Goal: Contribute content: Add original content to the website for others to see

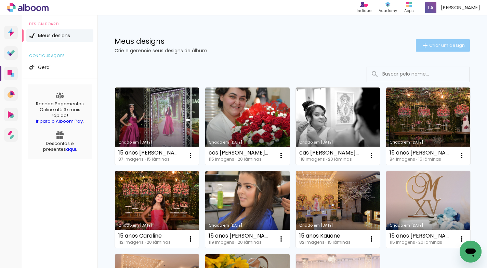
click at [444, 43] on span "Criar um design" at bounding box center [448, 45] width 36 height 4
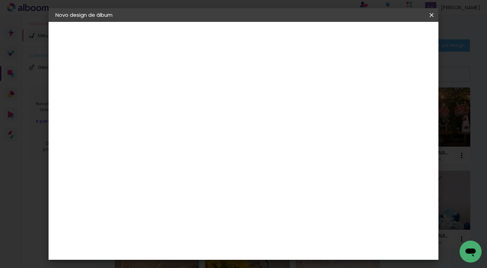
click at [167, 92] on input at bounding box center [167, 92] width 0 height 11
type input "15 anos [PERSON_NAME]"
type paper-input "15 anos [PERSON_NAME]"
click at [0, 0] on slot "Avançar" at bounding box center [0, 0] width 0 height 0
click at [296, 105] on paper-item "Tamanho Livre" at bounding box center [263, 104] width 66 height 15
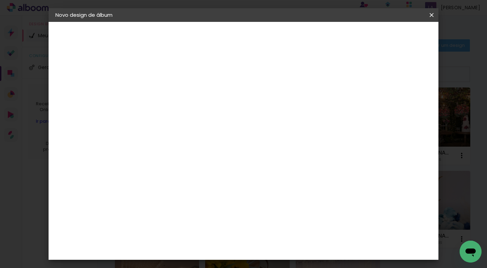
click at [296, 32] on paper-button "Avançar" at bounding box center [279, 36] width 34 height 12
drag, startPoint x: 288, startPoint y: 235, endPoint x: 270, endPoint y: 235, distance: 18.1
click at [270, 235] on paper-input-container "60 cm" at bounding box center [285, 235] width 31 height 17
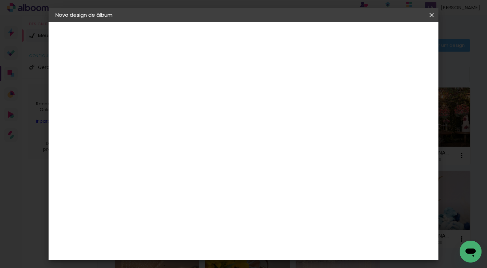
type input "50,8"
type paper-input "50,8"
click at [153, 163] on input "30" at bounding box center [146, 161] width 18 height 10
type input "30,5"
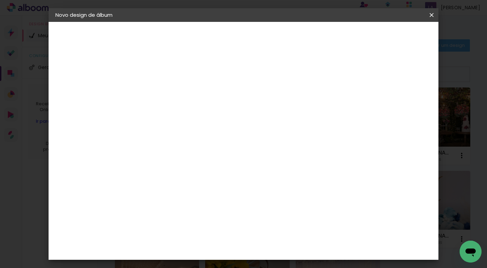
type paper-input "30,5"
click at [389, 35] on span "Iniciar design" at bounding box center [373, 36] width 31 height 5
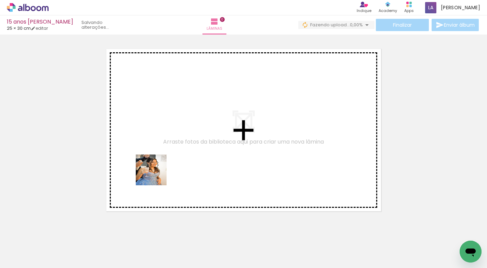
drag, startPoint x: 71, startPoint y: 245, endPoint x: 156, endPoint y: 175, distance: 110.5
click at [156, 175] on quentale-workspace at bounding box center [243, 134] width 487 height 268
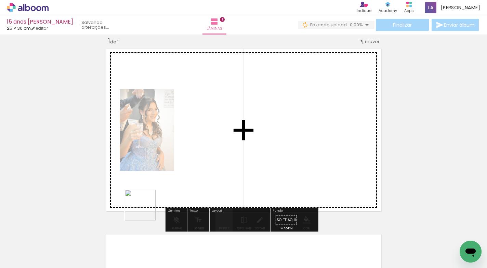
drag, startPoint x: 114, startPoint y: 250, endPoint x: 160, endPoint y: 193, distance: 72.9
click at [160, 193] on quentale-workspace at bounding box center [243, 134] width 487 height 268
drag, startPoint x: 152, startPoint y: 249, endPoint x: 166, endPoint y: 206, distance: 45.3
click at [166, 206] on quentale-workspace at bounding box center [243, 134] width 487 height 268
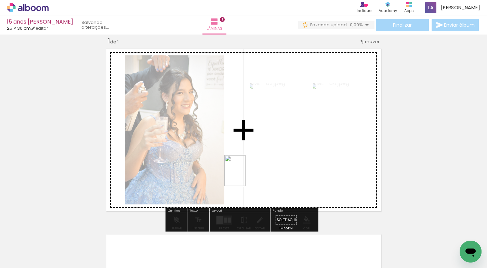
drag, startPoint x: 187, startPoint y: 250, endPoint x: 245, endPoint y: 177, distance: 93.6
click at [245, 177] on quentale-workspace at bounding box center [243, 134] width 487 height 268
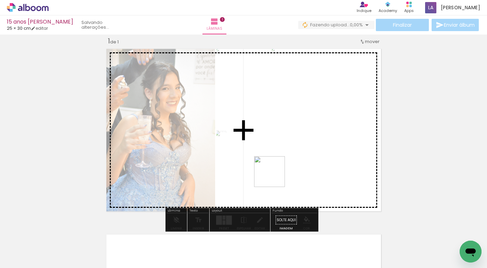
drag, startPoint x: 228, startPoint y: 245, endPoint x: 275, endPoint y: 178, distance: 81.6
click at [275, 178] on quentale-workspace at bounding box center [243, 134] width 487 height 268
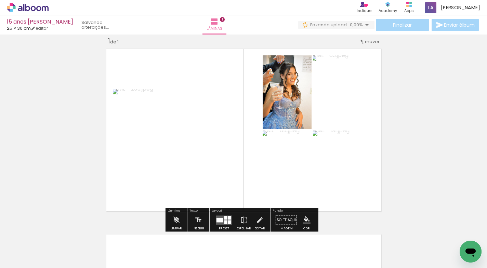
click at [223, 218] on quentale-layouter at bounding box center [224, 220] width 16 height 9
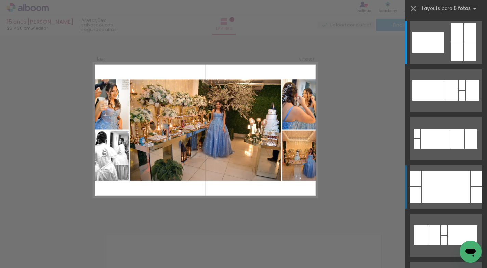
click at [434, 194] on div at bounding box center [446, 187] width 49 height 33
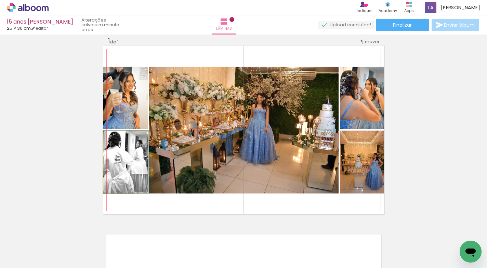
drag, startPoint x: 118, startPoint y: 165, endPoint x: 126, endPoint y: 166, distance: 8.6
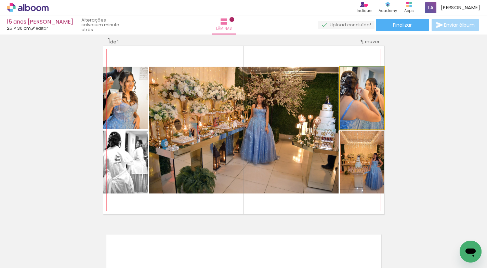
drag, startPoint x: 358, startPoint y: 111, endPoint x: 344, endPoint y: 113, distance: 14.5
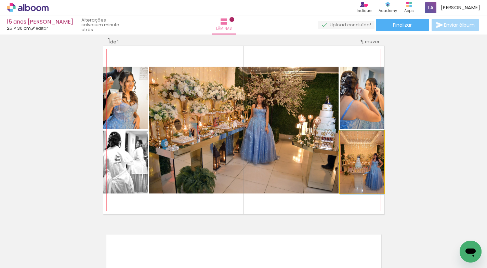
drag, startPoint x: 376, startPoint y: 157, endPoint x: 362, endPoint y: 158, distance: 13.7
drag, startPoint x: 361, startPoint y: 161, endPoint x: 350, endPoint y: 162, distance: 11.3
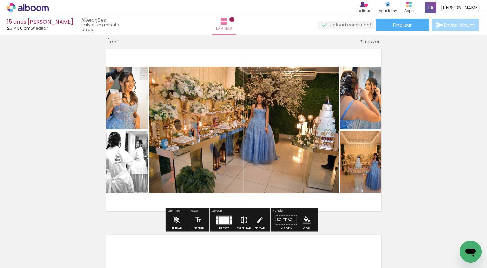
click at [448, 139] on div "Inserir lâmina 1 de 1" at bounding box center [243, 214] width 487 height 372
click at [225, 218] on div at bounding box center [224, 220] width 11 height 7
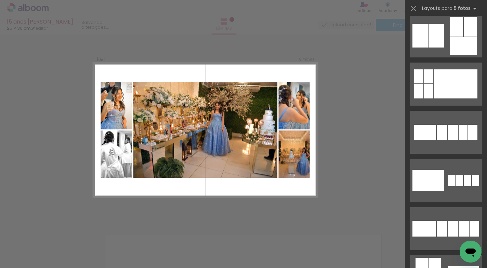
scroll to position [524, 0]
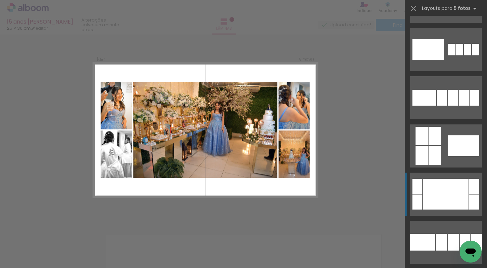
click at [451, 196] on div at bounding box center [446, 194] width 46 height 31
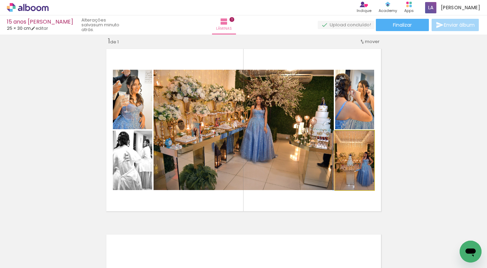
drag, startPoint x: 356, startPoint y: 167, endPoint x: 352, endPoint y: 168, distance: 4.5
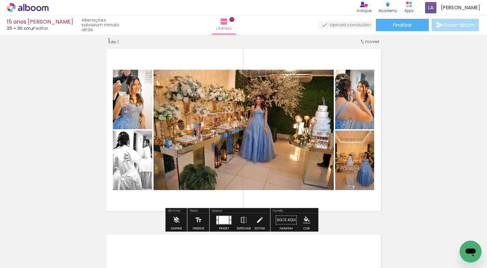
click at [431, 144] on div "Inserir lâmina 1 de 1" at bounding box center [243, 214] width 487 height 372
drag, startPoint x: 459, startPoint y: 109, endPoint x: 417, endPoint y: 116, distance: 43.1
click at [459, 109] on div "Inserir lâmina 1 de 1" at bounding box center [243, 214] width 487 height 372
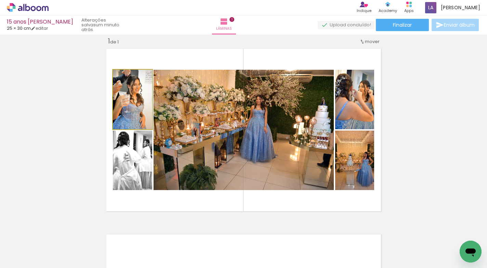
drag, startPoint x: 134, startPoint y: 113, endPoint x: 138, endPoint y: 113, distance: 3.8
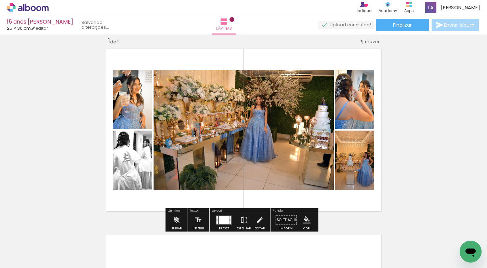
click at [132, 167] on paper-item at bounding box center [134, 164] width 12 height 5
click at [381, 102] on quentale-layouter at bounding box center [243, 130] width 281 height 169
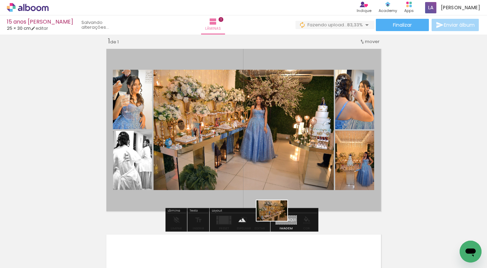
drag, startPoint x: 263, startPoint y: 242, endPoint x: 277, endPoint y: 221, distance: 25.5
click at [277, 221] on quentale-workspace at bounding box center [243, 134] width 487 height 268
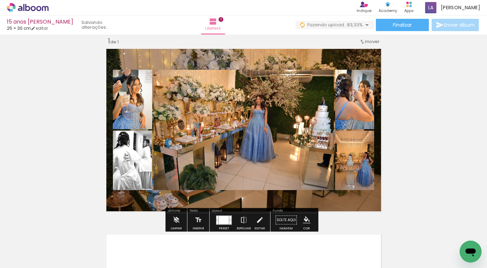
click at [297, 200] on quentale-layouter at bounding box center [243, 130] width 281 height 169
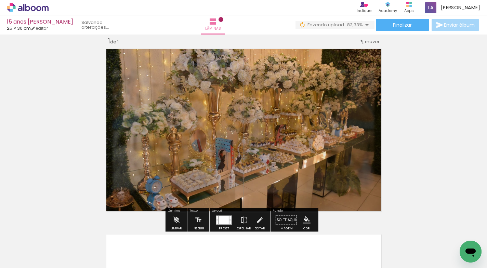
click at [297, 200] on quentale-photo at bounding box center [243, 130] width 281 height 169
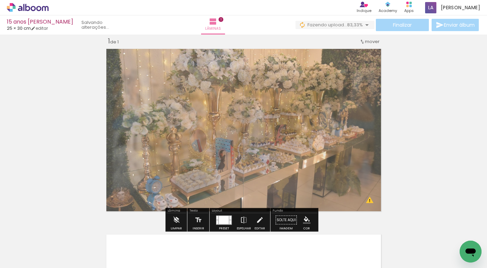
drag, startPoint x: 199, startPoint y: 64, endPoint x: 191, endPoint y: 66, distance: 7.8
type paper-slider "70"
click at [191, 66] on div at bounding box center [196, 63] width 11 height 11
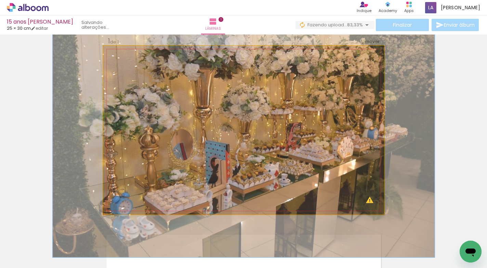
drag, startPoint x: 128, startPoint y: 64, endPoint x: 137, endPoint y: 66, distance: 8.7
type paper-slider "136"
click at [137, 66] on div at bounding box center [137, 63] width 11 height 11
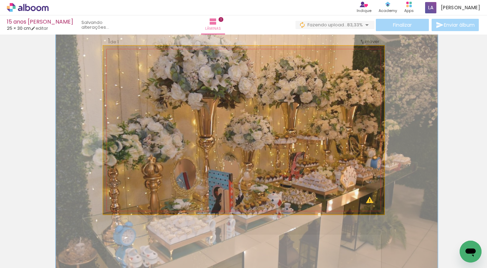
drag, startPoint x: 300, startPoint y: 91, endPoint x: 303, endPoint y: 120, distance: 29.6
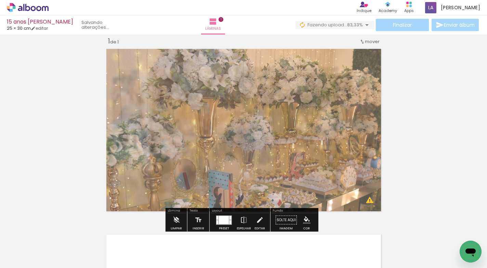
click at [401, 114] on div "Inserir lâmina 1 de 1 O Designbox precisará aumentar a sua imagem em 637% para …" at bounding box center [243, 214] width 487 height 372
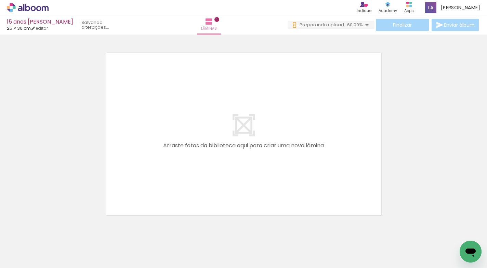
scroll to position [0, 0]
drag, startPoint x: 303, startPoint y: 247, endPoint x: 279, endPoint y: 171, distance: 79.7
click at [279, 171] on quentale-workspace at bounding box center [243, 134] width 487 height 268
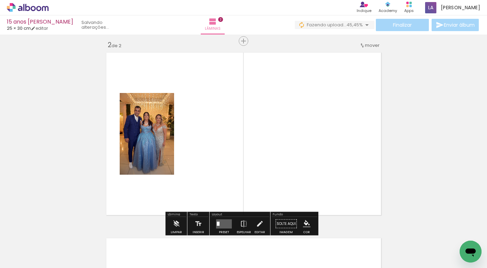
scroll to position [194, 0]
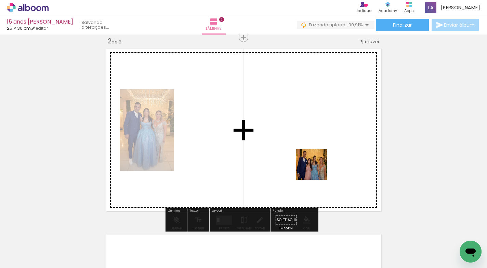
drag, startPoint x: 326, startPoint y: 207, endPoint x: 318, endPoint y: 160, distance: 48.0
click at [318, 160] on quentale-workspace at bounding box center [243, 134] width 487 height 268
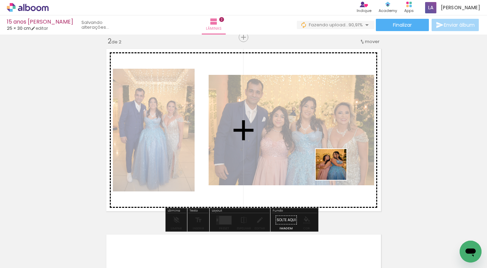
drag, startPoint x: 379, startPoint y: 243, endPoint x: 335, endPoint y: 167, distance: 87.4
click at [335, 167] on quentale-workspace at bounding box center [243, 134] width 487 height 268
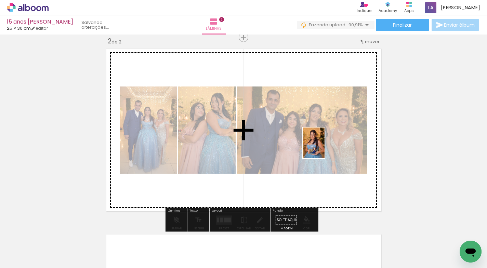
drag, startPoint x: 419, startPoint y: 249, endPoint x: 324, endPoint y: 155, distance: 133.6
click at [324, 155] on quentale-workspace at bounding box center [243, 134] width 487 height 268
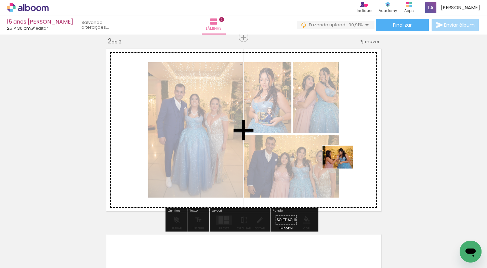
drag, startPoint x: 445, startPoint y: 242, endPoint x: 344, endPoint y: 167, distance: 126.1
click at [344, 167] on quentale-workspace at bounding box center [243, 134] width 487 height 268
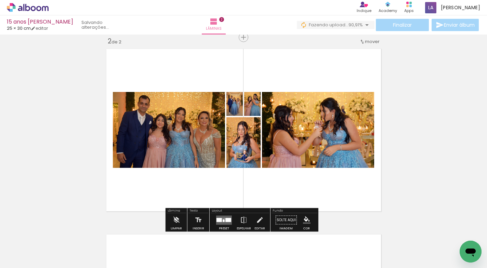
click at [223, 220] on div at bounding box center [224, 220] width 2 height 3
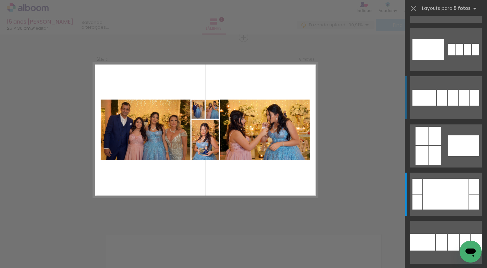
scroll to position [0, 0]
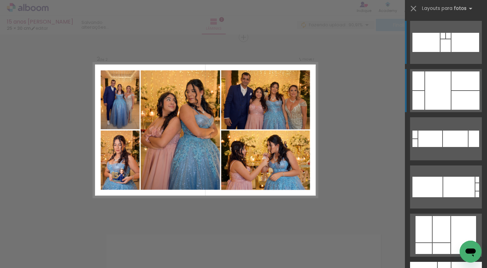
click at [453, 81] on div at bounding box center [466, 81] width 28 height 19
click at [453, 84] on div at bounding box center [466, 81] width 28 height 19
click at [340, 130] on div "Confirmar Cancelar" at bounding box center [243, 127] width 487 height 574
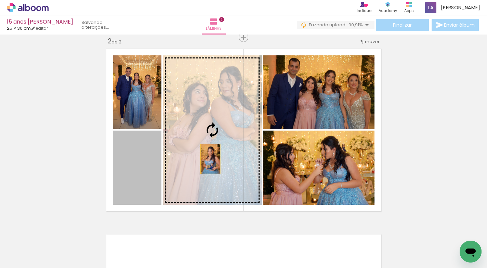
drag, startPoint x: 141, startPoint y: 176, endPoint x: 208, endPoint y: 159, distance: 68.9
click at [0, 0] on slot at bounding box center [0, 0] width 0 height 0
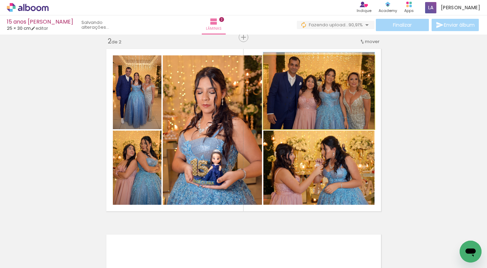
drag, startPoint x: 301, startPoint y: 112, endPoint x: 306, endPoint y: 111, distance: 5.6
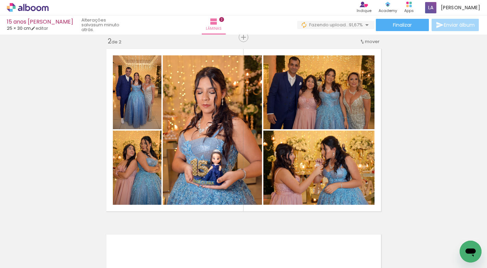
scroll to position [0, 24]
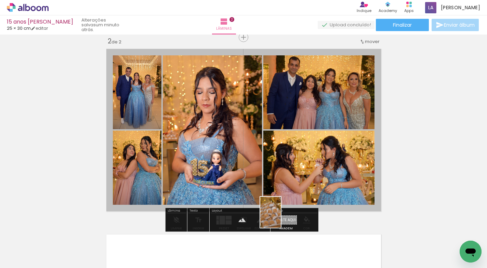
drag, startPoint x: 469, startPoint y: 235, endPoint x: 281, endPoint y: 218, distance: 188.7
click at [281, 218] on quentale-workspace at bounding box center [243, 134] width 487 height 268
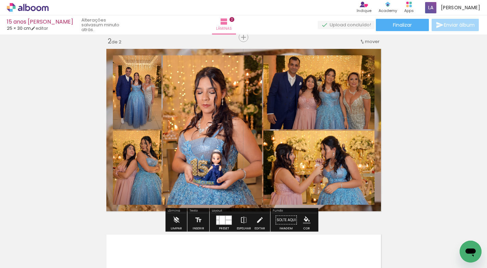
click at [328, 209] on quentale-layouter at bounding box center [243, 130] width 281 height 169
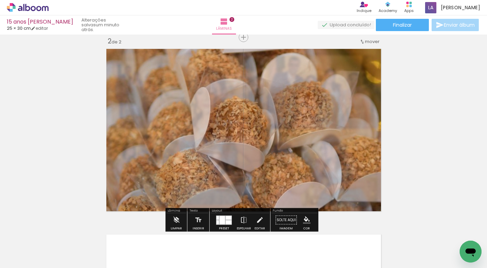
click at [328, 209] on quentale-photo at bounding box center [243, 130] width 281 height 169
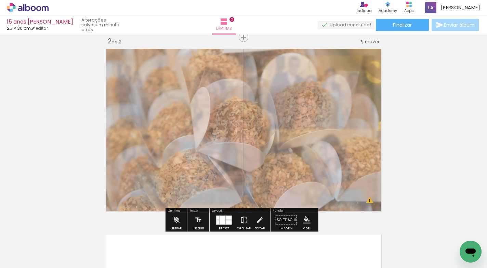
drag, startPoint x: 202, startPoint y: 64, endPoint x: 193, endPoint y: 64, distance: 8.9
type paper-slider "65"
click at [193, 64] on div at bounding box center [195, 63] width 4 height 4
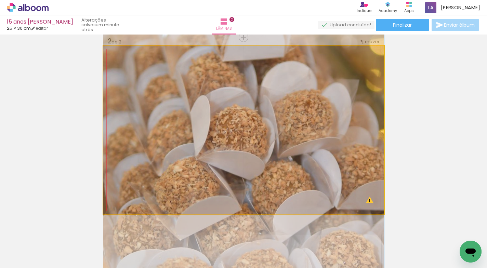
drag, startPoint x: 295, startPoint y: 94, endPoint x: 297, endPoint y: 102, distance: 8.4
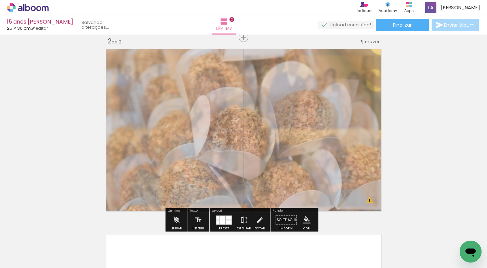
click at [446, 96] on div "Inserir lâmina 1 de 2 Inserir lâmina 2 de 2 O Designbox precisará aumentar a su…" at bounding box center [243, 122] width 487 height 558
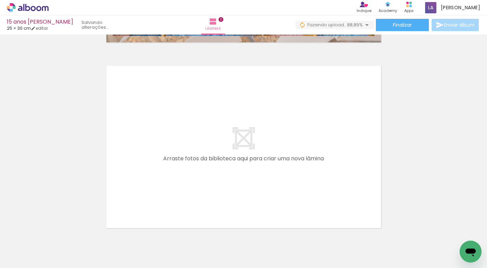
scroll to position [0, 254]
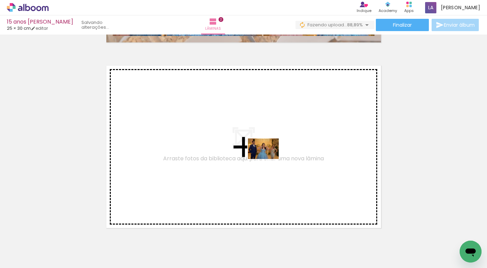
drag, startPoint x: 279, startPoint y: 246, endPoint x: 269, endPoint y: 159, distance: 87.9
click at [269, 159] on quentale-workspace at bounding box center [243, 134] width 487 height 268
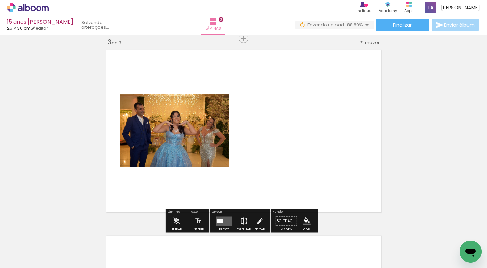
scroll to position [380, 0]
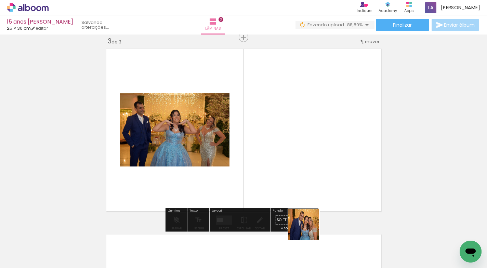
drag, startPoint x: 313, startPoint y: 243, endPoint x: 308, endPoint y: 178, distance: 64.5
click at [308, 178] on quentale-workspace at bounding box center [243, 134] width 487 height 268
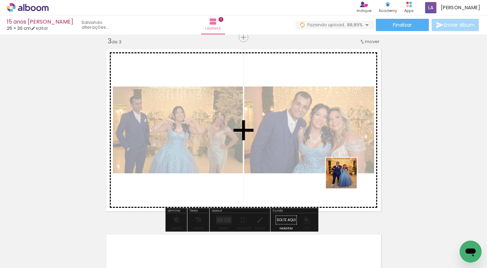
drag, startPoint x: 348, startPoint y: 202, endPoint x: 404, endPoint y: 245, distance: 69.8
click at [346, 177] on quentale-workspace at bounding box center [243, 134] width 487 height 268
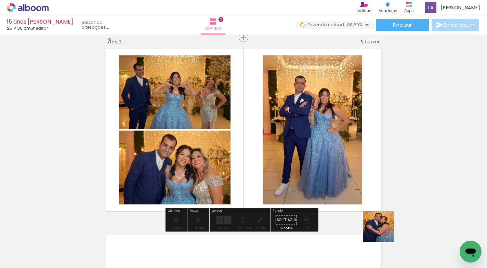
drag, startPoint x: 396, startPoint y: 246, endPoint x: 410, endPoint y: 235, distance: 18.3
click at [341, 174] on quentale-workspace at bounding box center [243, 134] width 487 height 268
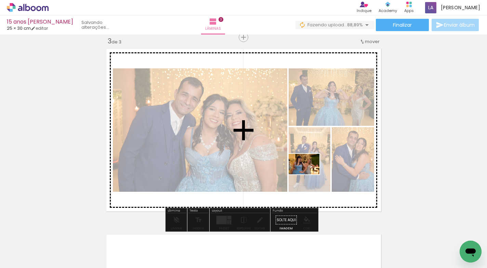
drag, startPoint x: 428, startPoint y: 248, endPoint x: 443, endPoint y: 237, distance: 19.6
click at [309, 175] on quentale-workspace at bounding box center [243, 134] width 487 height 268
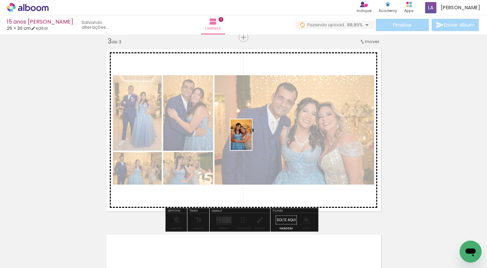
drag, startPoint x: 463, startPoint y: 236, endPoint x: 251, endPoint y: 140, distance: 232.9
click at [251, 140] on quentale-workspace at bounding box center [243, 134] width 487 height 268
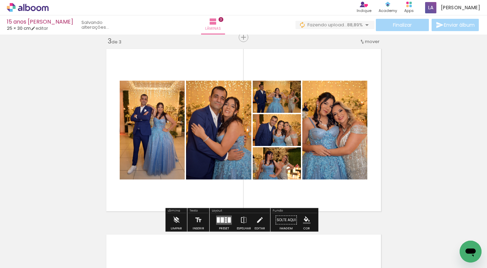
click at [225, 219] on div at bounding box center [226, 219] width 2 height 1
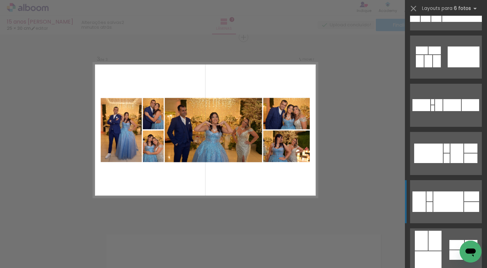
scroll to position [559, 0]
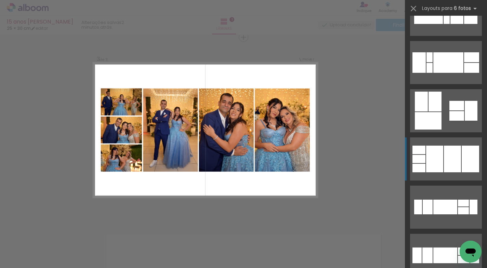
click at [457, 161] on div at bounding box center [452, 159] width 17 height 27
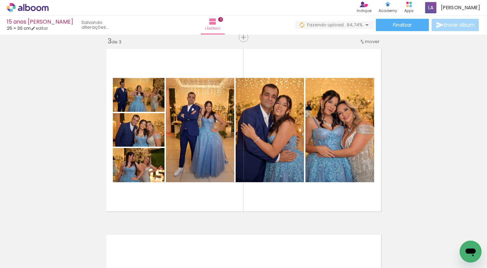
scroll to position [0, 292]
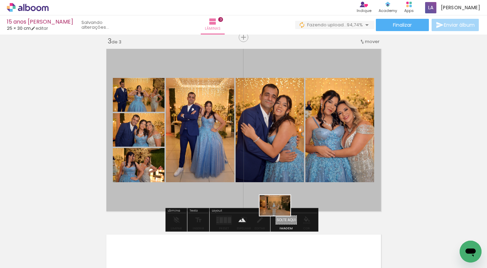
drag, startPoint x: 468, startPoint y: 237, endPoint x: 280, endPoint y: 216, distance: 189.1
click at [280, 216] on quentale-workspace at bounding box center [243, 134] width 487 height 268
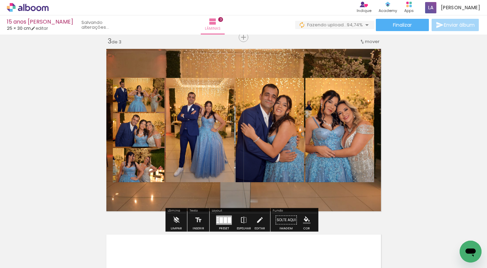
click at [295, 198] on quentale-layouter at bounding box center [243, 130] width 281 height 169
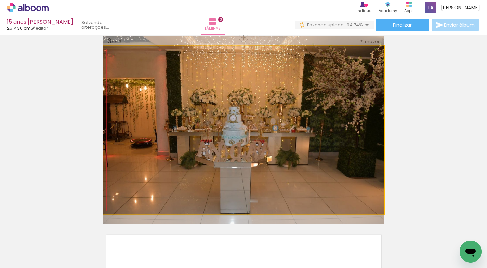
click at [295, 198] on quentale-photo at bounding box center [243, 130] width 281 height 169
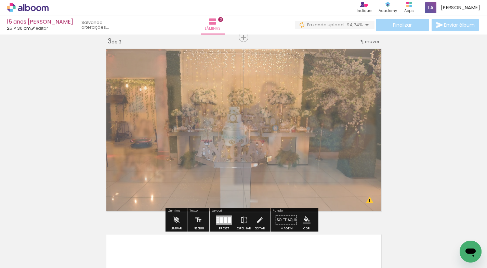
drag, startPoint x: 199, startPoint y: 66, endPoint x: 190, endPoint y: 67, distance: 9.3
type paper-slider "65"
click at [190, 67] on div at bounding box center [194, 63] width 11 height 11
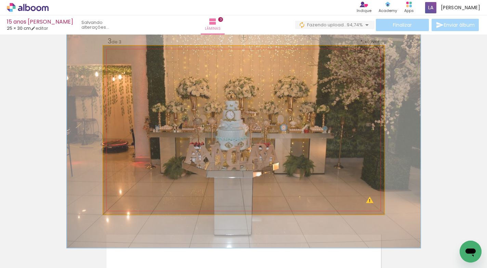
drag, startPoint x: 131, startPoint y: 63, endPoint x: 136, endPoint y: 65, distance: 5.6
type paper-slider "130"
click at [136, 65] on div at bounding box center [135, 63] width 11 height 11
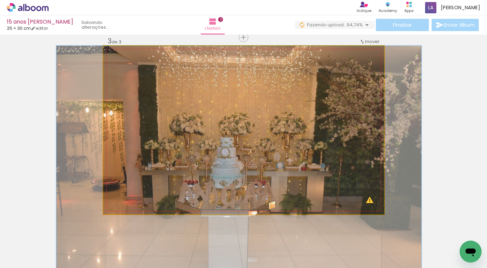
drag, startPoint x: 226, startPoint y: 110, endPoint x: 294, endPoint y: 136, distance: 72.4
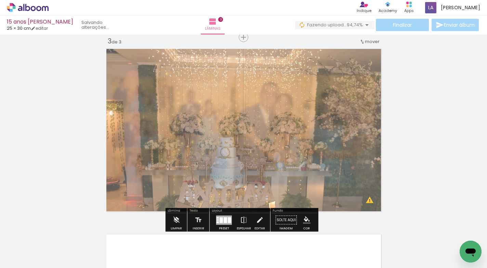
click at [435, 130] on div "Inserir lâmina 1 de 3 Inserir lâmina 2 de 3 Inserir lâmina 3 de 3 O Designbox p…" at bounding box center [243, 29] width 487 height 744
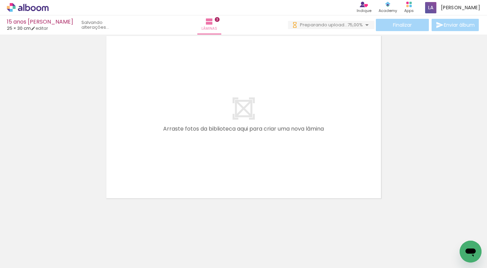
scroll to position [0, 484]
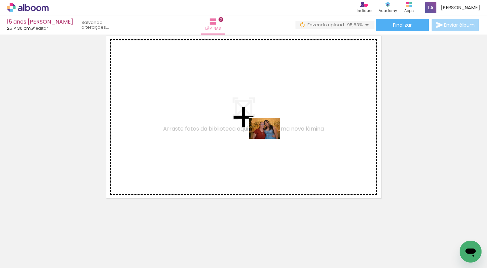
drag, startPoint x: 309, startPoint y: 244, endPoint x: 270, endPoint y: 139, distance: 112.0
click at [270, 139] on quentale-workspace at bounding box center [243, 134] width 487 height 268
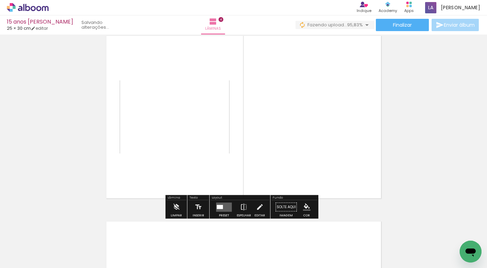
scroll to position [566, 0]
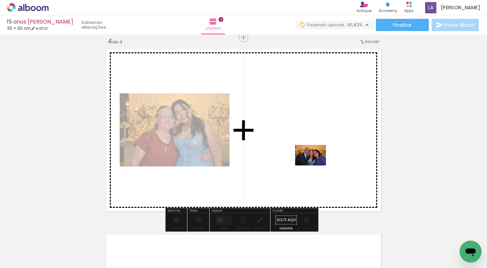
drag, startPoint x: 356, startPoint y: 250, endPoint x: 316, endPoint y: 167, distance: 91.9
click at [316, 167] on quentale-workspace at bounding box center [243, 134] width 487 height 268
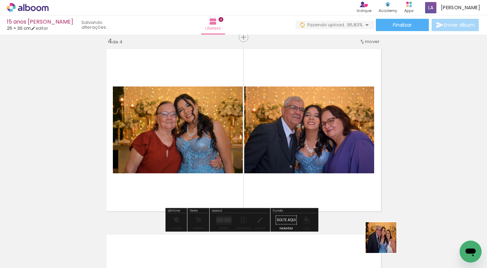
drag, startPoint x: 386, startPoint y: 243, endPoint x: 423, endPoint y: 236, distance: 36.9
click at [331, 166] on quentale-workspace at bounding box center [243, 134] width 487 height 268
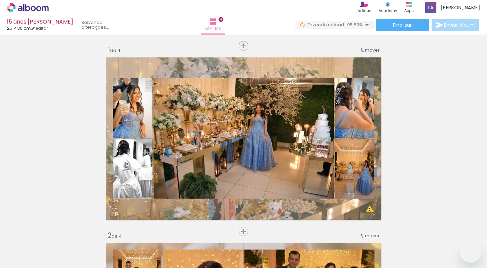
click at [342, 171] on quentale-workspace at bounding box center [243, 134] width 487 height 268
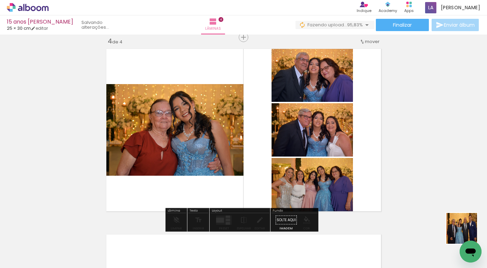
scroll to position [0, 484]
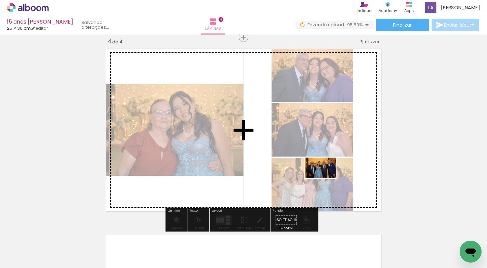
drag, startPoint x: 477, startPoint y: 239, endPoint x: 326, endPoint y: 180, distance: 161.4
click at [326, 180] on quentale-workspace at bounding box center [243, 134] width 487 height 268
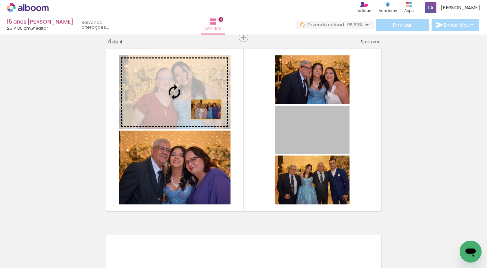
drag, startPoint x: 312, startPoint y: 135, endPoint x: 208, endPoint y: 120, distance: 104.9
click at [0, 0] on slot at bounding box center [0, 0] width 0 height 0
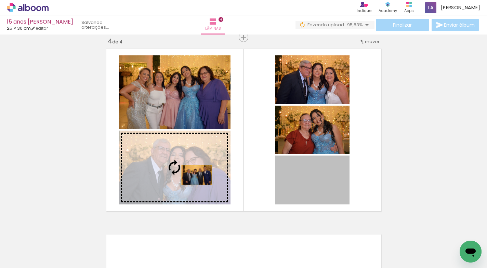
drag, startPoint x: 322, startPoint y: 191, endPoint x: 194, endPoint y: 175, distance: 129.0
click at [0, 0] on slot at bounding box center [0, 0] width 0 height 0
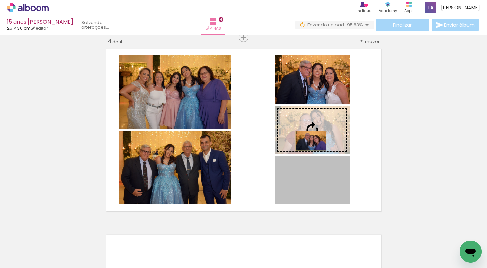
drag, startPoint x: 309, startPoint y: 188, endPoint x: 308, endPoint y: 141, distance: 46.6
click at [0, 0] on slot at bounding box center [0, 0] width 0 height 0
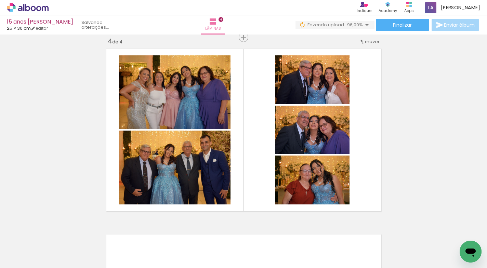
scroll to position [0, 522]
click at [459, 239] on div at bounding box center [466, 245] width 34 height 23
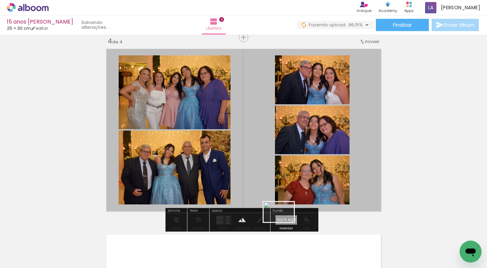
drag, startPoint x: 463, startPoint y: 239, endPoint x: 284, endPoint y: 223, distance: 179.8
click at [284, 223] on quentale-workspace at bounding box center [243, 134] width 487 height 268
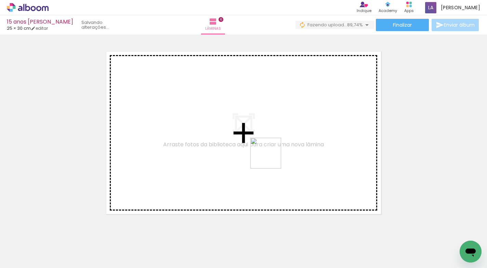
drag, startPoint x: 452, startPoint y: 233, endPoint x: 254, endPoint y: 148, distance: 215.1
click at [254, 148] on quentale-workspace at bounding box center [243, 134] width 487 height 268
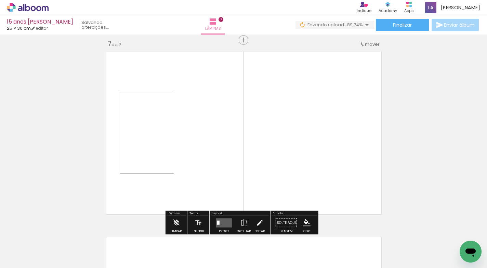
scroll to position [1124, 0]
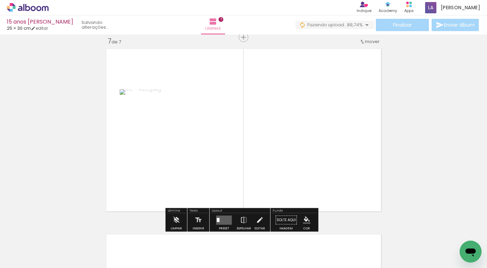
click at [151, 145] on quentale-photo at bounding box center [147, 130] width 54 height 82
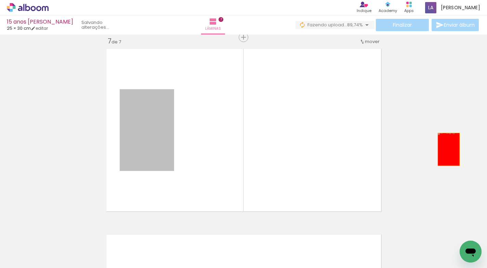
drag, startPoint x: 141, startPoint y: 133, endPoint x: 443, endPoint y: 149, distance: 301.7
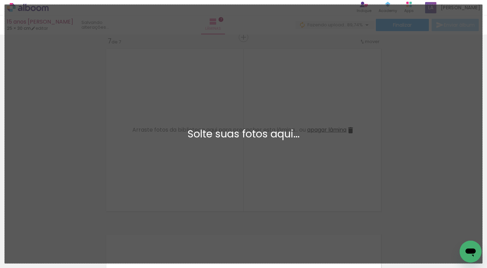
click at [381, 113] on div "Adicionar Fotos Solte suas fotos aqui..." at bounding box center [244, 134] width 478 height 259
click at [349, 247] on div "Adicionar Fotos Solte suas fotos aqui..." at bounding box center [244, 134] width 478 height 259
click at [354, 244] on div "Adicionar Fotos Solte suas fotos aqui..." at bounding box center [244, 134] width 478 height 259
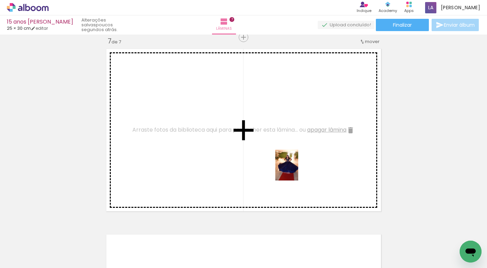
drag, startPoint x: 358, startPoint y: 250, endPoint x: 369, endPoint y: 229, distance: 23.6
click at [296, 171] on quentale-workspace at bounding box center [243, 134] width 487 height 268
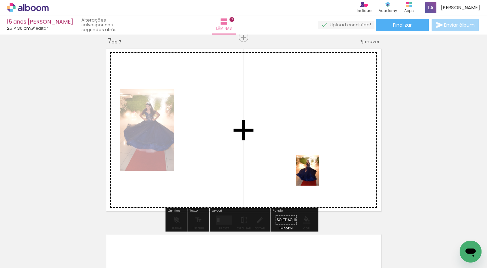
drag, startPoint x: 385, startPoint y: 243, endPoint x: 317, endPoint y: 176, distance: 96.1
click at [317, 176] on quentale-workspace at bounding box center [243, 134] width 487 height 268
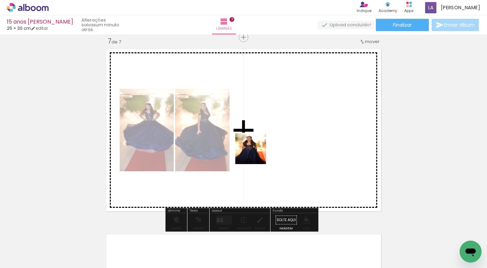
drag, startPoint x: 431, startPoint y: 245, endPoint x: 256, endPoint y: 135, distance: 206.9
click at [256, 135] on quentale-workspace at bounding box center [243, 134] width 487 height 268
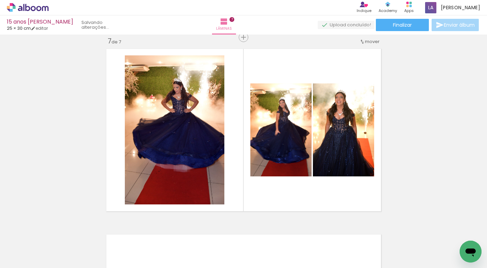
scroll to position [0, 0]
click at [431, 244] on div at bounding box center [428, 245] width 23 height 34
click at [415, 231] on iron-icon at bounding box center [412, 231] width 7 height 7
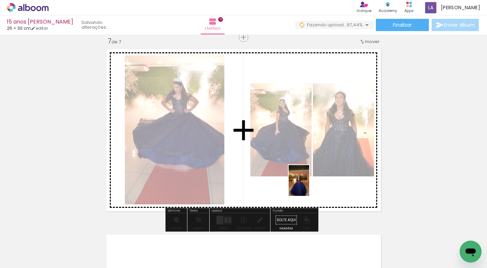
drag, startPoint x: 469, startPoint y: 235, endPoint x: 309, endPoint y: 187, distance: 166.7
click at [309, 186] on quentale-workspace at bounding box center [243, 134] width 487 height 268
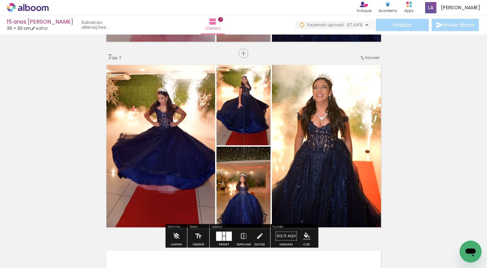
scroll to position [1158, 0]
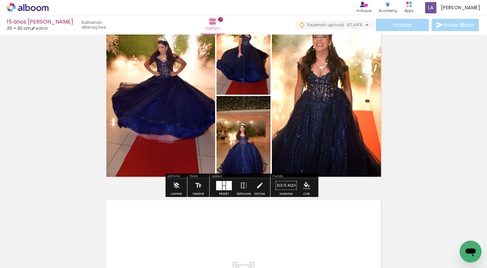
click at [223, 184] on div at bounding box center [224, 183] width 3 height 4
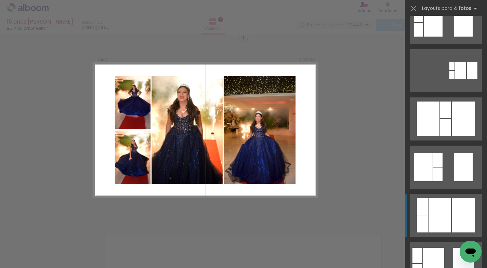
scroll to position [169, 0]
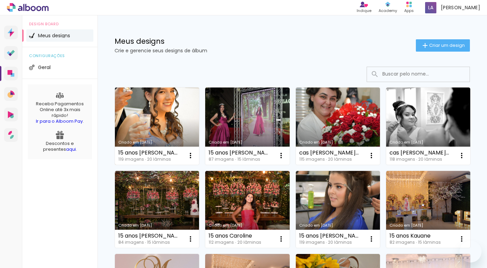
click at [151, 128] on link "Criado em [DATE]" at bounding box center [157, 126] width 84 height 77
click at [157, 107] on link "Criado em [DATE]" at bounding box center [157, 126] width 84 height 77
